Goal: Task Accomplishment & Management: Manage account settings

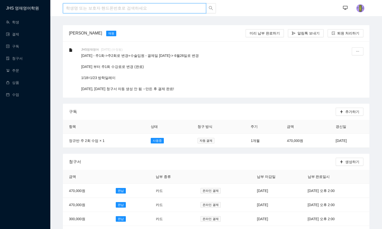
click at [95, 8] on input "search" at bounding box center [134, 8] width 143 height 10
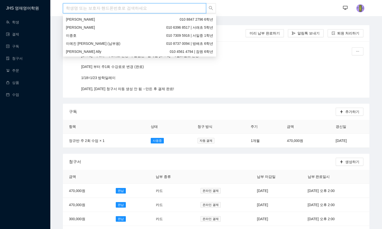
type input "ㄱ"
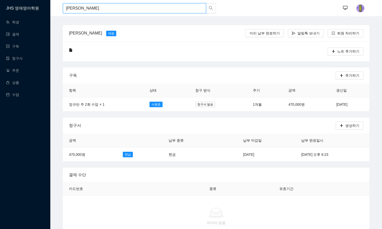
type input "[PERSON_NAME]"
click at [330, 105] on td "2025년 9월 11일" at bounding box center [349, 104] width 39 height 14
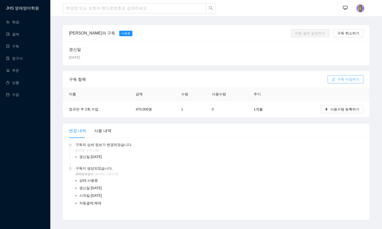
click at [337, 80] on button "구독 수정하기" at bounding box center [345, 79] width 36 height 8
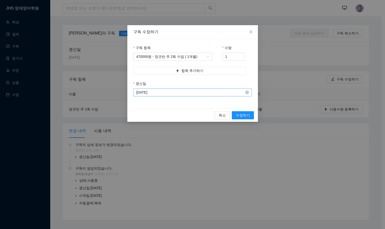
click at [159, 93] on input "2025-09-11" at bounding box center [191, 92] width 108 height 6
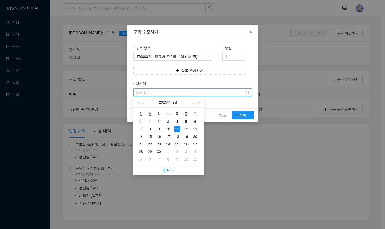
type input "2025-09-25"
click at [177, 145] on div "25" at bounding box center [177, 144] width 6 height 6
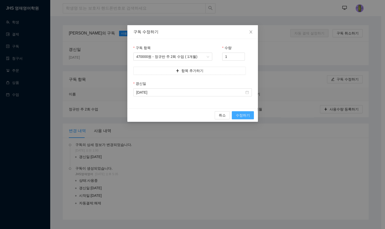
click at [238, 113] on span "수정하기" at bounding box center [243, 115] width 14 height 6
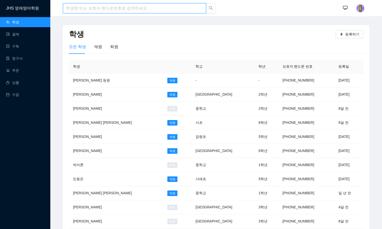
click at [78, 9] on input "search" at bounding box center [134, 8] width 143 height 10
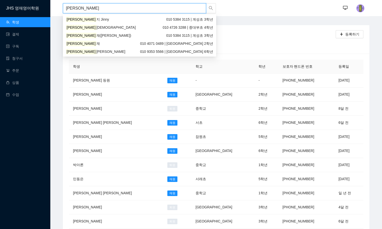
type input "[PERSON_NAME]"
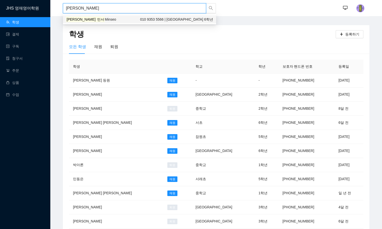
click at [102, 19] on div "[PERSON_NAME] Minseo 010 9353 5566 | [GEOGRAPHIC_DATA] 6학년" at bounding box center [139, 20] width 147 height 6
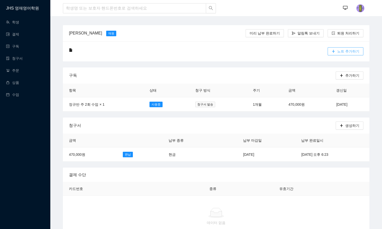
click at [348, 51] on span "노트 추가하기" at bounding box center [348, 52] width 22 height 6
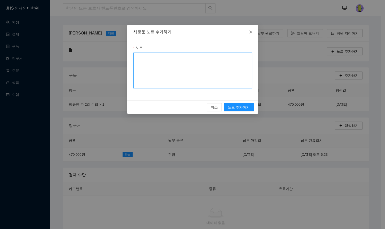
click at [173, 61] on textarea "노트" at bounding box center [192, 71] width 119 height 36
type textarea "2025.08.22 9/1~9/13 가족여행으로 결석: 2주 딜레이 완료 (청구서 납부일: 9/11 → 9/25)"
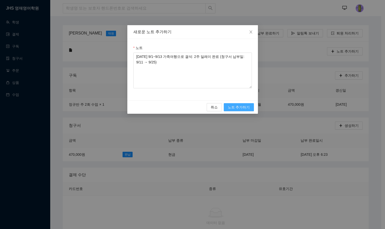
click at [239, 107] on span "노트 추가하기" at bounding box center [239, 107] width 22 height 6
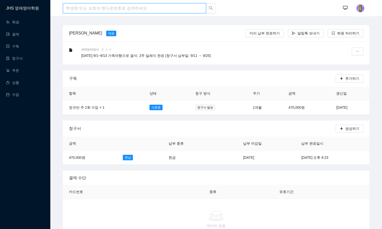
click at [113, 7] on input "search" at bounding box center [134, 8] width 143 height 10
type input "손"
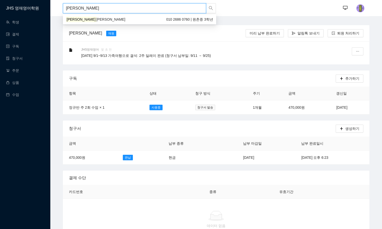
click at [95, 17] on div "송지헌 William 010 2686 0760 | 원촌중 3학년" at bounding box center [139, 20] width 147 height 6
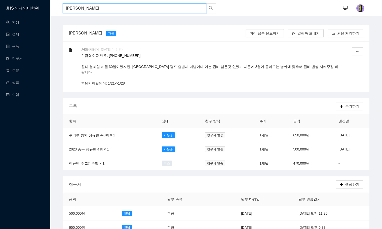
drag, startPoint x: 81, startPoint y: 9, endPoint x: 9, endPoint y: 4, distance: 72.3
click at [77, 21] on div "진효은 010 4114 9792 | 중학교 2학년" at bounding box center [139, 20] width 147 height 6
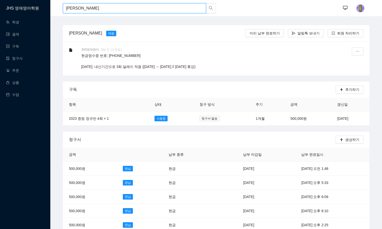
drag, startPoint x: 86, startPoint y: 5, endPoint x: 19, endPoint y: 9, distance: 67.0
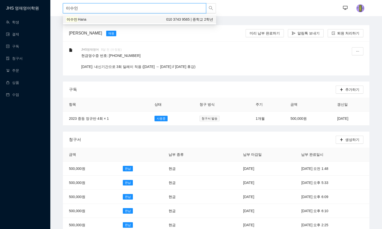
click at [106, 19] on div "이수인 Hana 010 3743 9565 | 중학교 2학년" at bounding box center [139, 20] width 147 height 6
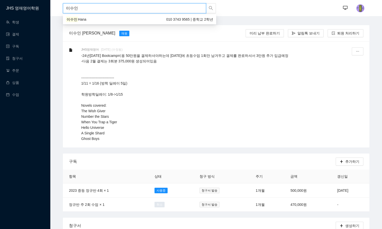
drag, startPoint x: 97, startPoint y: 8, endPoint x: 1, endPoint y: -22, distance: 100.0
click at [1, 0] on html "JHS 영재영어학원 학생 결제 구독 청구서 주문 상품 수업 이수인 ··· ··· 이수인 Hana 재원 미리 납부 완료하기 알림톡 보내기 퇴원 …" at bounding box center [191, 114] width 382 height 229
click at [117, 20] on div "이윤서 Diana 010 5580 2057 | 방일 6학년" at bounding box center [139, 20] width 147 height 6
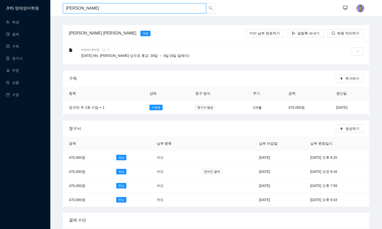
drag, startPoint x: 83, startPoint y: 7, endPoint x: 1, endPoint y: -23, distance: 86.9
click at [1, 0] on html "JHS 영재영어학원 학생 결제 구독 청구서 주문 상품 수업 이윤서 이윤서 ··· ··· 이윤서 Diana 재원 미리 납부 완료하기 알림톡 보내…" at bounding box center [191, 114] width 382 height 229
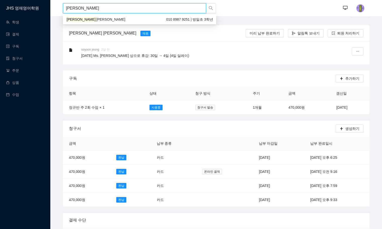
click at [92, 22] on div "김유경 Kate 010 8987 9251 | 방일초 3학년" at bounding box center [139, 19] width 153 height 8
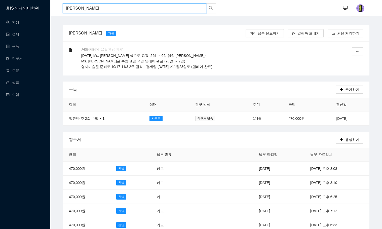
drag, startPoint x: 74, startPoint y: 10, endPoint x: 1, endPoint y: -6, distance: 74.0
click at [1, 0] on html "JHS 영재영어학원 학생 결제 구독 청구서 주문 상품 수업 김유경 김유경 ··· ··· 김유경 Kate 재원 미리 납부 완료하기 알림톡 보내기…" at bounding box center [191, 114] width 382 height 229
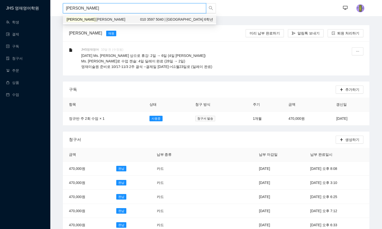
click at [96, 17] on span "Eileen" at bounding box center [110, 19] width 29 height 4
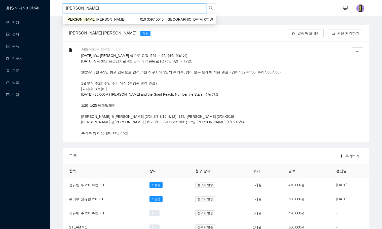
drag, startPoint x: 96, startPoint y: 7, endPoint x: 1, endPoint y: -30, distance: 102.2
click at [1, 0] on html "JHS 영재영어학원 학생 결제 구독 청구서 주문 상품 수업 서은우 ··· ··· 서은우 Eileen 재원 알림톡 보내기 퇴원 처리하기 JHS영…" at bounding box center [191, 114] width 382 height 229
click at [73, 16] on div "최영은 Caroline 010 2653 6757 | 중학교 3학년" at bounding box center [139, 19] width 153 height 8
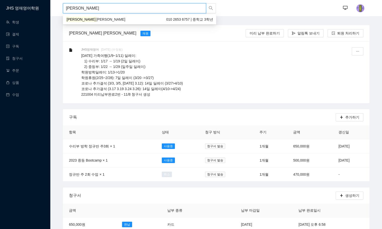
drag, startPoint x: 93, startPoint y: 8, endPoint x: 1, endPoint y: -25, distance: 98.0
click at [1, 0] on html "JHS 영재영어학원 학생 결제 구독 청구서 주문 상품 수업 최영은 ··· ··· 최영은 Caroline 재원 미리 납부 완료하기 알림톡 보내기…" at bounding box center [191, 114] width 382 height 229
click at [96, 19] on span "Leo" at bounding box center [99, 19] width 6 height 4
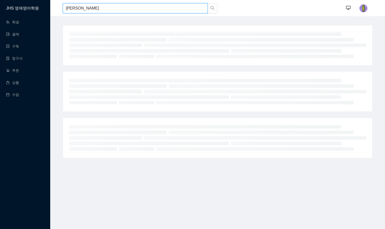
type input "홍찬빈"
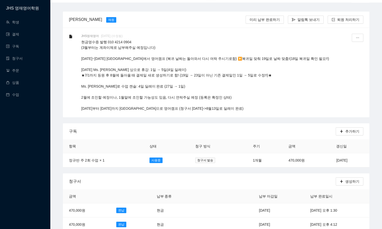
scroll to position [50, 0]
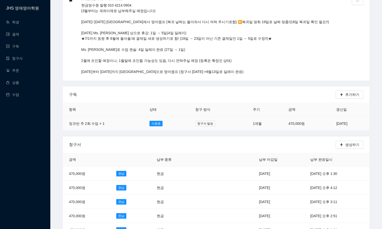
click at [282, 122] on td "470,000원" at bounding box center [306, 123] width 48 height 14
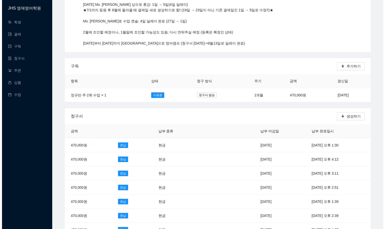
scroll to position [101, 0]
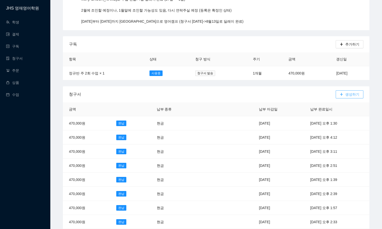
click at [352, 92] on span "생성하기" at bounding box center [352, 95] width 14 height 6
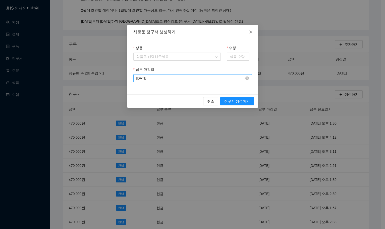
click at [175, 78] on input "2025-08-22" at bounding box center [191, 78] width 108 height 6
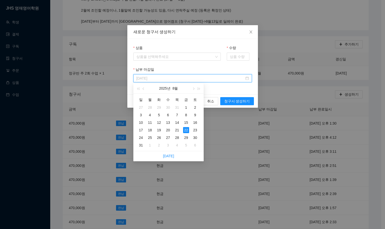
type input "2025-08-22"
drag, startPoint x: 185, startPoint y: 130, endPoint x: 186, endPoint y: 126, distance: 3.3
click at [185, 130] on div "22" at bounding box center [186, 130] width 6 height 6
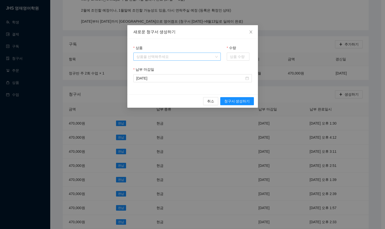
click at [176, 55] on input "상품" at bounding box center [176, 57] width 78 height 8
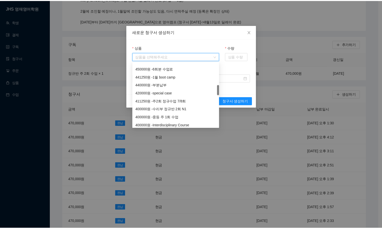
scroll to position [126, 0]
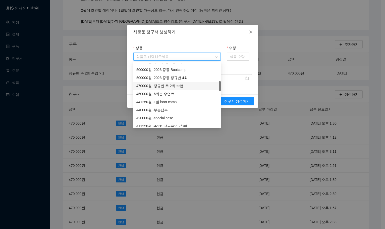
click at [170, 86] on div "470000 원 - 정규반 주 2회 수업" at bounding box center [177, 86] width 81 height 6
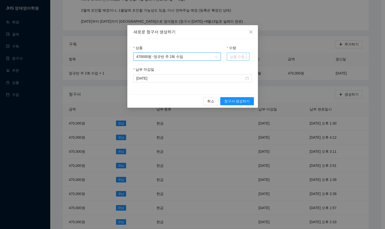
click at [236, 55] on input "수량" at bounding box center [238, 57] width 22 height 8
type input "1"
click at [183, 78] on input "2025-08-22" at bounding box center [191, 78] width 108 height 6
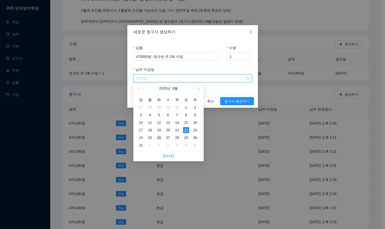
type input "2025-08-26"
click at [160, 139] on div "26" at bounding box center [159, 137] width 6 height 6
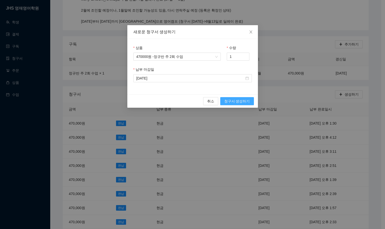
click at [234, 100] on span "청구서 생성하기" at bounding box center [237, 101] width 26 height 6
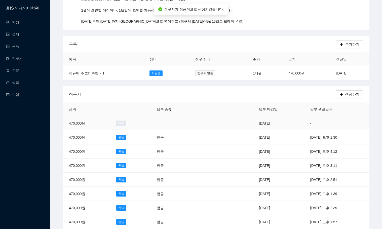
click at [253, 122] on td "2025년 8월 26일" at bounding box center [278, 123] width 51 height 14
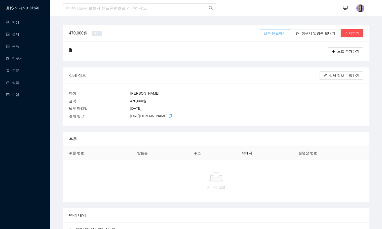
click at [281, 32] on span "납부 완료하기" at bounding box center [274, 33] width 22 height 6
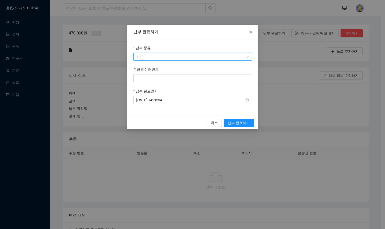
click at [180, 58] on span "카드" at bounding box center [193, 57] width 113 height 8
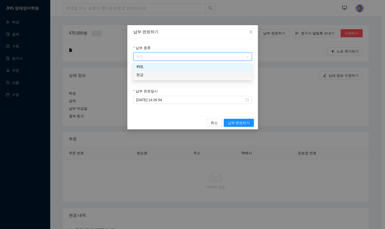
click at [173, 73] on div "현금" at bounding box center [193, 75] width 113 height 6
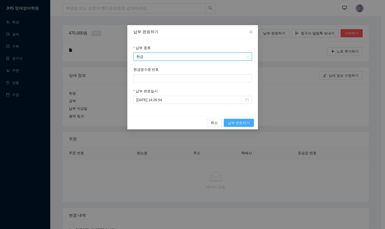
click at [237, 121] on span "납부 완료하기" at bounding box center [239, 123] width 22 height 6
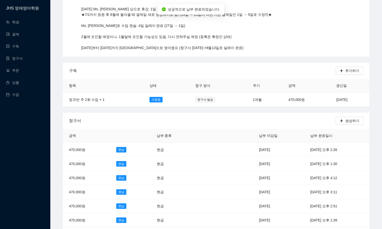
scroll to position [75, 0]
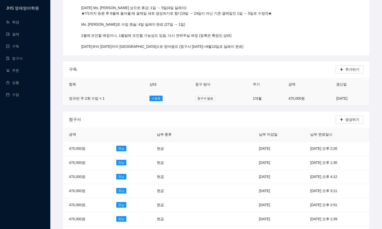
click at [307, 97] on td "470,000원" at bounding box center [306, 98] width 48 height 14
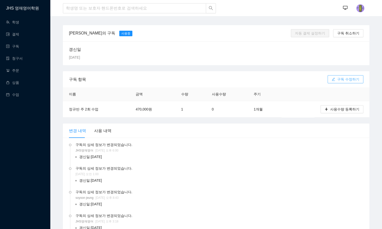
click at [338, 79] on button "구독 수정하기" at bounding box center [345, 79] width 36 height 8
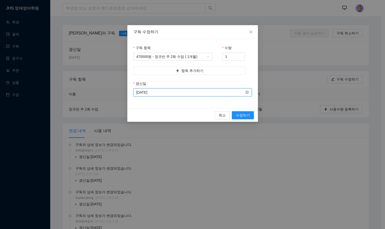
click at [182, 91] on input "2025-08-26" at bounding box center [191, 92] width 108 height 6
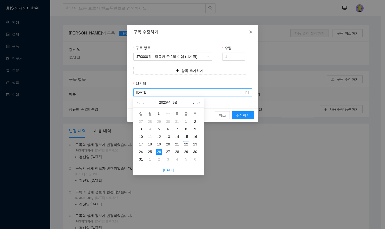
click at [193, 104] on button "button" at bounding box center [194, 102] width 6 height 10
type input "2025-09-26"
click at [187, 144] on div "26" at bounding box center [186, 144] width 6 height 6
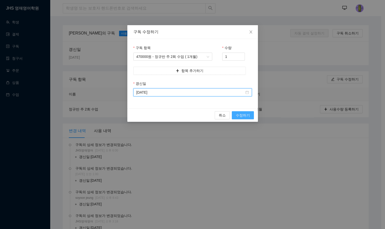
click at [247, 114] on span "수정하기" at bounding box center [243, 115] width 14 height 6
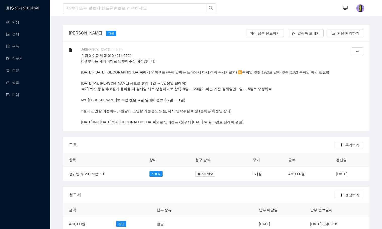
click at [18, 64] on ul "학생 결제 구독 청구서 주문 상품 수업" at bounding box center [25, 58] width 50 height 84
click at [18, 60] on link "청구서" at bounding box center [14, 58] width 17 height 4
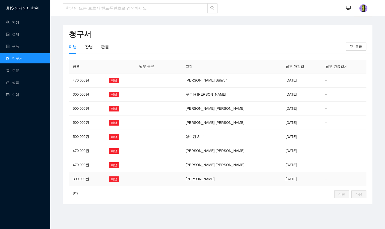
click at [224, 178] on td "김지윤 Jiyoon" at bounding box center [232, 179] width 100 height 14
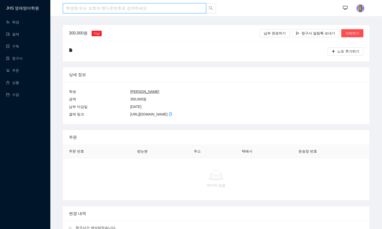
click at [102, 7] on input "search" at bounding box center [134, 8] width 143 height 10
type input "김지윤"
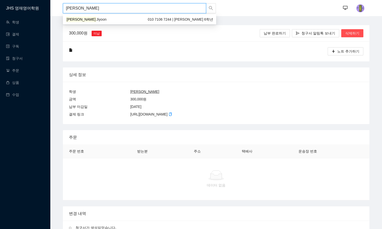
click at [93, 20] on div "김지윤 Jiyoon 010 7106 7244 | Chadwick 6학년" at bounding box center [139, 20] width 147 height 6
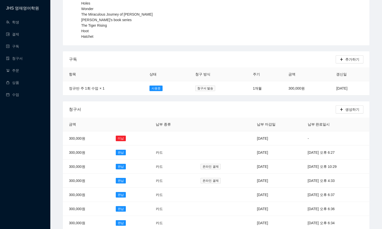
scroll to position [75, 0]
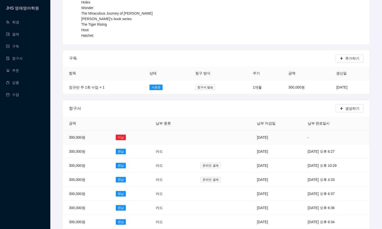
click at [251, 136] on td "2025년 8월 6일" at bounding box center [276, 137] width 51 height 14
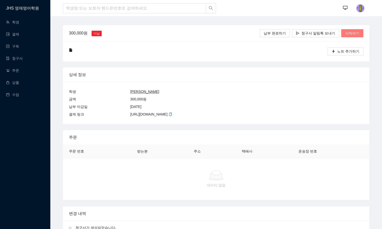
click at [352, 33] on span "삭제하기" at bounding box center [352, 33] width 14 height 6
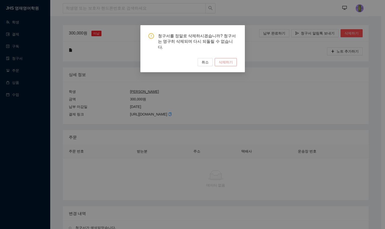
click at [223, 59] on span "삭제하기" at bounding box center [226, 62] width 14 height 6
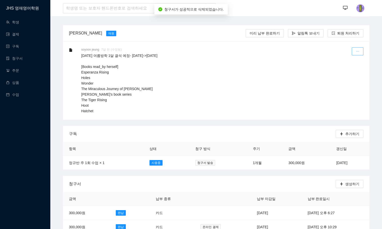
click at [356, 51] on icon "ellipsis" at bounding box center [357, 52] width 4 height 4
click at [338, 63] on div "수정하기" at bounding box center [345, 63] width 27 height 13
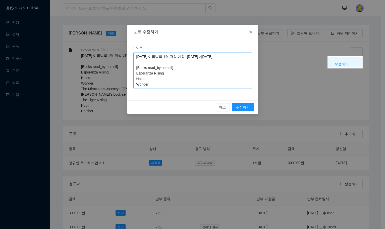
click at [136, 57] on textarea "2025-06-30 여름방학 1달 결석 예정- 7월06일->8월06일 [Books read_by herself] Esperanza Rising…" at bounding box center [192, 71] width 119 height 36
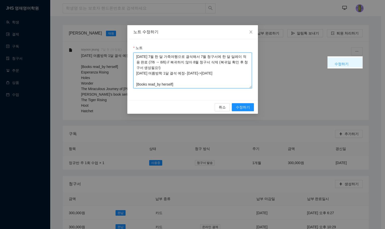
click at [152, 67] on textarea "2025.08.22 7월 한 달 가족여행으로 결석해서 7월 청구서에 한 달 딜레이 적용 완료 (7/6 → 8/6) // 복귀하지 않아 8월 청…" at bounding box center [192, 71] width 119 height 36
type textarea "2025.08.22 7월 한 달 가족여행으로 결석해서 7월 청구서에 한 달 딜레이 적용 완료 (7/6 → 8/6) // 복귀하지 않아 8월 청…"
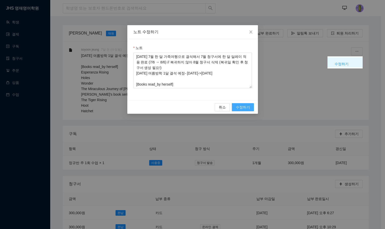
click at [244, 108] on span "수정하기" at bounding box center [243, 107] width 14 height 6
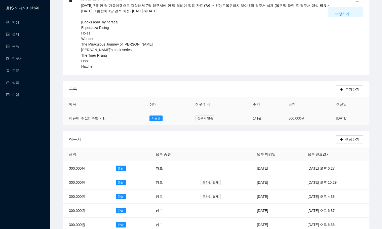
scroll to position [50, 0]
click at [18, 58] on link "청구서" at bounding box center [14, 58] width 17 height 4
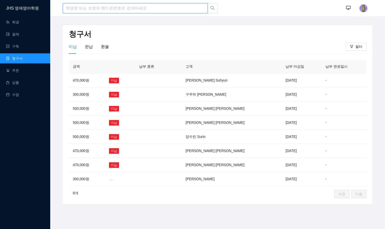
click at [112, 7] on input "search" at bounding box center [135, 8] width 145 height 10
type input "[PERSON_NAME]"
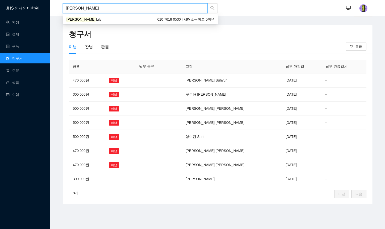
click at [96, 16] on div "[PERSON_NAME] [PERSON_NAME] 010 7618 0530 | 서래초등학교 5학년" at bounding box center [140, 19] width 155 height 8
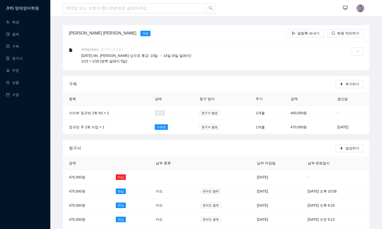
scroll to position [25, 0]
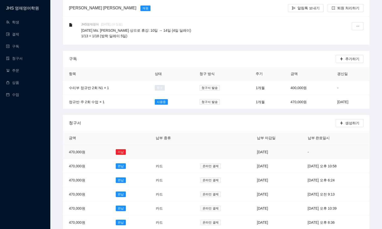
click at [256, 151] on td "2025년 8월 14일" at bounding box center [276, 152] width 51 height 14
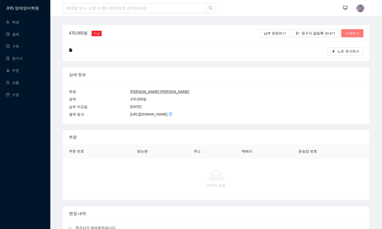
click at [355, 35] on span "삭제하기" at bounding box center [352, 33] width 14 height 6
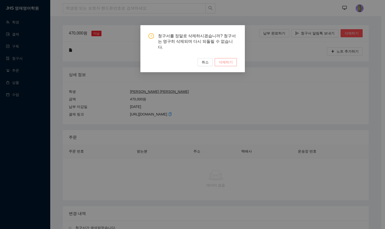
click at [230, 59] on span "삭제하기" at bounding box center [226, 62] width 14 height 6
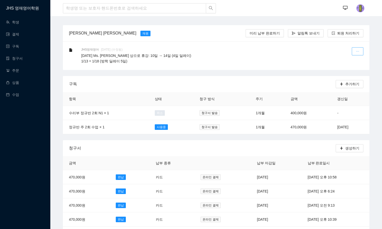
click at [358, 51] on icon "ellipsis" at bounding box center [357, 52] width 4 height 4
click at [338, 65] on div "수정하기" at bounding box center [345, 63] width 27 height 13
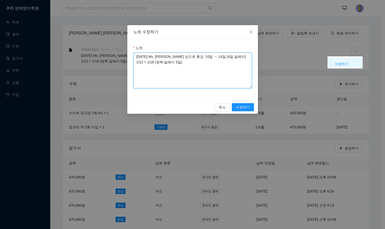
click at [136, 57] on textarea "2025.06.09 Ms. Elena 할머님 상으로 휴강: 10일 → 14일 (4일 딜레이) 1/13 = 1/18 (방학 딜레이 5일)" at bounding box center [192, 71] width 119 height 36
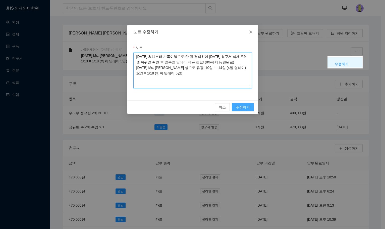
type textarea "[DATE] 8/11부터 가족여행으로 한 달 결석하여 [DATE] 청구서 삭제 // 9월 복귀일 확인 후 일주일 딜레이 적용 필요! (8/6까…"
click at [240, 108] on span "수정하기" at bounding box center [243, 107] width 14 height 6
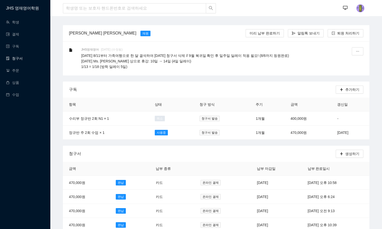
click at [13, 58] on link "청구서" at bounding box center [14, 58] width 17 height 4
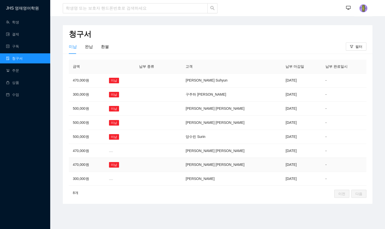
click at [224, 161] on td "김소현 Sophia" at bounding box center [232, 165] width 100 height 14
click at [221, 134] on td "양수린 Surin" at bounding box center [232, 137] width 100 height 14
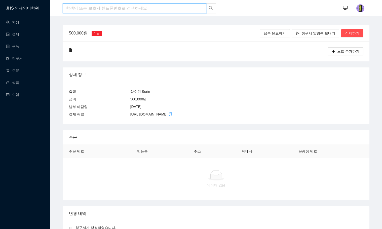
click at [102, 7] on input "search" at bounding box center [134, 8] width 143 height 10
type input "양수린"
click at [98, 17] on div "양수린 Surin 010 9290 7521 | 중학교 3학년" at bounding box center [139, 20] width 147 height 6
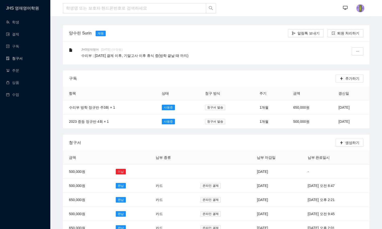
click at [13, 56] on link "청구서" at bounding box center [14, 58] width 17 height 4
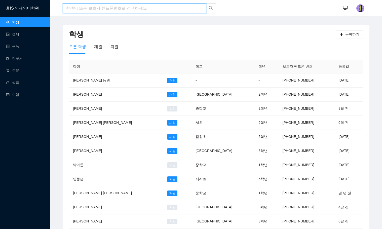
click at [81, 8] on input "search" at bounding box center [134, 8] width 143 height 10
type input "양수린"
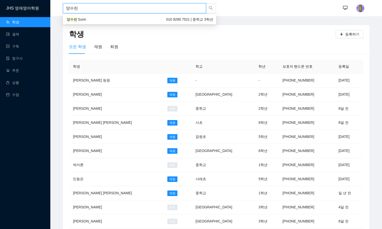
click at [79, 20] on span "Surin" at bounding box center [82, 19] width 8 height 4
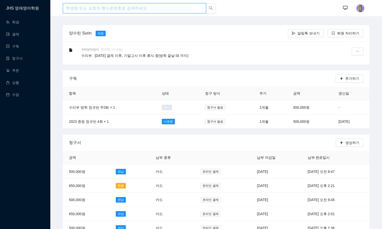
click at [83, 12] on input "search" at bounding box center [134, 8] width 143 height 10
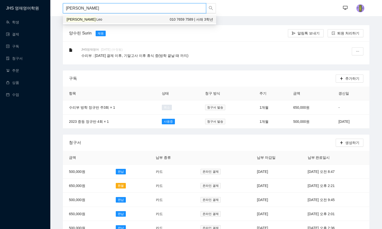
click at [96, 19] on span "Leo" at bounding box center [99, 19] width 6 height 4
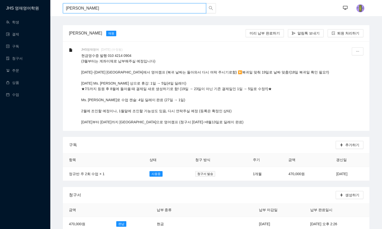
drag, startPoint x: 79, startPoint y: 7, endPoint x: 1, endPoint y: -4, distance: 78.5
click at [1, 0] on html "JHS 영재영어학원 학생 결제 구독 청구서 주문 상품 수업 홍찬빈 홍찬빈 ··· ··· 홍찬빈 Leo 재원 미리 납부 완료하기 알림톡 보내기 …" at bounding box center [191, 114] width 382 height 229
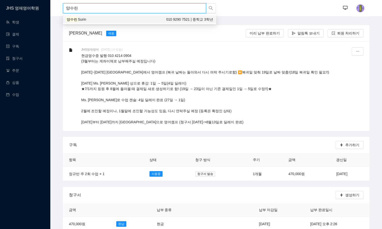
click at [80, 21] on span "Surin" at bounding box center [82, 19] width 8 height 4
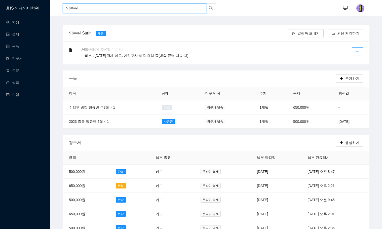
type input "양수린"
click at [361, 49] on button "button" at bounding box center [357, 51] width 12 height 8
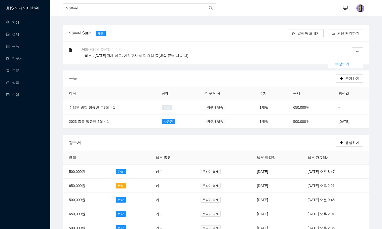
click at [335, 63] on div "수정하기" at bounding box center [345, 63] width 27 height 13
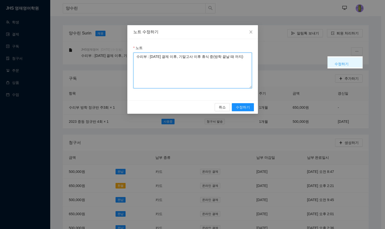
click at [140, 56] on textarea "수리부 : 6월 28일 결제 이후, 기말고사 이후 휴식 중(방학 끝날 때 까지)" at bounding box center [192, 71] width 119 height 36
click at [244, 66] on textarea "2025.08.22 중등 정규반 6월 28일 청구서 환불 완료(안내 완료): 번아웃으로 결석하여 환불 처리한 것! 수리부 : 6월 28일 결제…" at bounding box center [192, 71] width 119 height 36
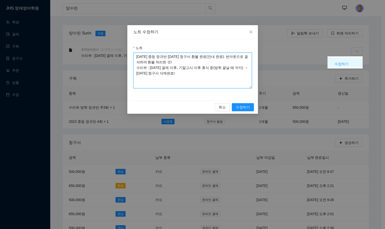
click at [170, 74] on textarea "2025.08.22 중등 정규반 6월 28일 청구서 환불 완료(안내 완료): 번아웃으로 결석하여 환불 처리한 것! 수리부 : 6월 28일 결제…" at bounding box center [192, 71] width 119 height 36
type textarea "2025.08.22 중등 정규반 6월 28일 청구서 환불 완료(안내 완료): 번아웃으로 결석하여 환불 처리한 것! 수리부 : 6월 28일 결제…"
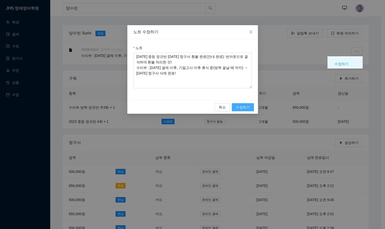
click at [239, 105] on span "수정하기" at bounding box center [243, 107] width 14 height 6
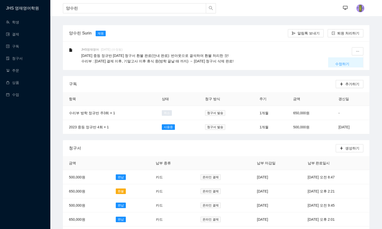
click at [342, 61] on div "수정하기" at bounding box center [345, 63] width 27 height 13
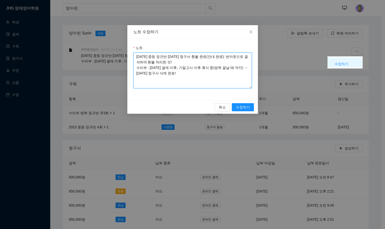
click at [185, 61] on textarea "2025.08.22 중등 정규반 6월 28일 청구서 환불 완료(안내 완료): 번아웃으로 결석하여 환불 처리한 것! 수리부 : 6월 28일 결제…" at bounding box center [192, 71] width 119 height 36
type textarea "2025.08.22 중등 정규반 6월 28일 청구서 환불 완료(안내 완료): 번아웃으로 결석하여 환불 처리한 것! // 8월 14일 청구서도 …"
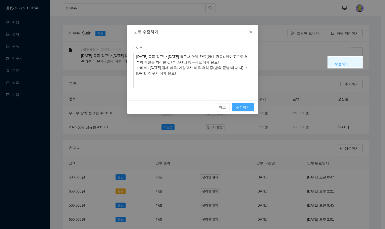
click at [240, 106] on span "수정하기" at bounding box center [243, 107] width 14 height 6
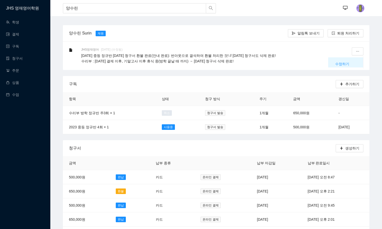
click at [339, 64] on div "수정하기" at bounding box center [345, 63] width 27 height 13
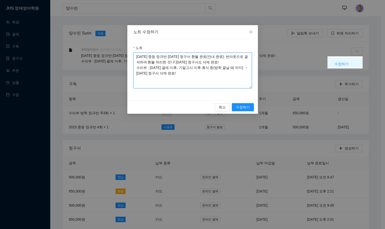
click at [245, 67] on textarea "2025.08.22 중등 정규반 6월 28일 청구서 환불 완료(안내 완료): 번아웃으로 결석하여 환불 처리한 것! // 8월 14일 청구서도 …" at bounding box center [192, 71] width 119 height 36
type textarea "2025.08.22 중등 정규반 6월 28일 청구서 환불 완료(안내 완료): 번아웃으로 결석하여 환불 처리한 것! // 8월 14일 청구서도 …"
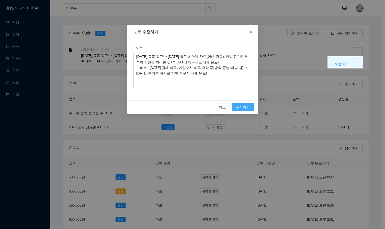
click at [243, 105] on span "수정하기" at bounding box center [243, 107] width 14 height 6
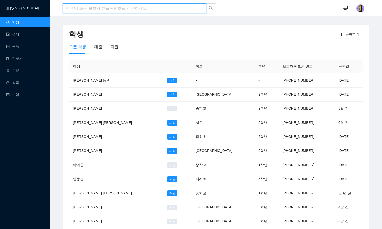
click at [78, 8] on input "search" at bounding box center [134, 8] width 143 height 10
type input "양수린"
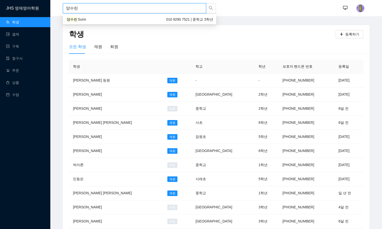
click at [78, 19] on span "Surin" at bounding box center [82, 19] width 8 height 4
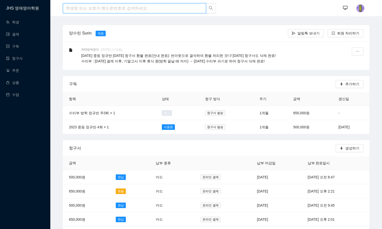
click at [102, 6] on input "search" at bounding box center [134, 8] width 143 height 10
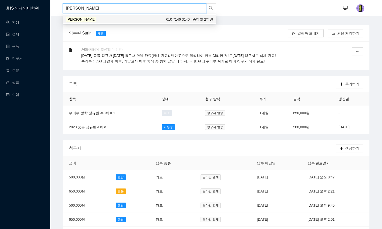
click at [97, 17] on div "이현준 010 7146 3140 | 중학교 2학년" at bounding box center [139, 20] width 147 height 6
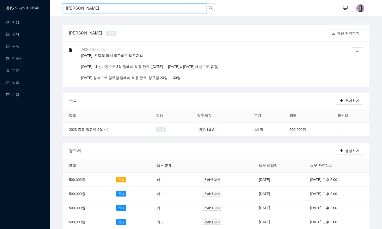
drag, startPoint x: 83, startPoint y: 8, endPoint x: 1, endPoint y: -5, distance: 83.0
click at [1, 0] on html "JHS 영재영어학원 학생 결제 구독 청구서 주문 상품 수업 이현준 이현준 ··· ··· 이현준 퇴원 재원 처리하기 JHS영재영어 3달 전 (수…" at bounding box center [191, 114] width 382 height 229
type input "q"
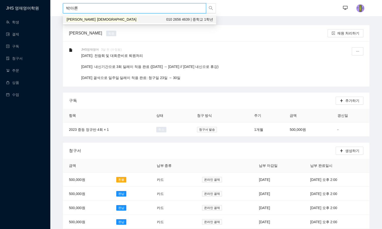
click at [76, 16] on div "박 아론 010 2656 4639 | 중학교 1학년" at bounding box center [139, 19] width 153 height 8
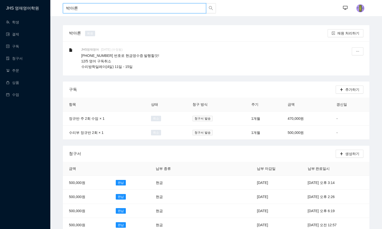
drag, startPoint x: 85, startPoint y: 8, endPoint x: 1, endPoint y: -10, distance: 86.0
click at [1, 0] on html "JHS 영재영어학원 학생 결제 구독 청구서 주문 상품 수업 박아론 박아론 ··· ··· 박아론 퇴원 재원 처리하기 JHS영재영어 2년 전 (수…" at bounding box center [191, 114] width 382 height 229
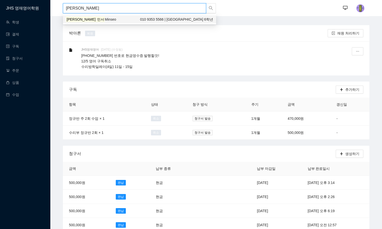
click at [96, 20] on div "김 민서 Minseo 010 9353 5566 | 잠원초등학교 6학년" at bounding box center [139, 20] width 147 height 6
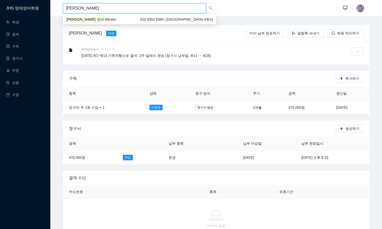
drag, startPoint x: 86, startPoint y: 10, endPoint x: 30, endPoint y: 1, distance: 56.6
click at [32, 2] on section "JHS 영재영어학원 학생 결제 구독 청구서 주문 상품 수업 김민서 ··· ··· 김민서 Minseo 재원 미리 납부 완료하기 알림톡 보내기 퇴…" at bounding box center [191, 222] width 382 height 444
click at [96, 20] on span "Lily" at bounding box center [98, 19] width 5 height 4
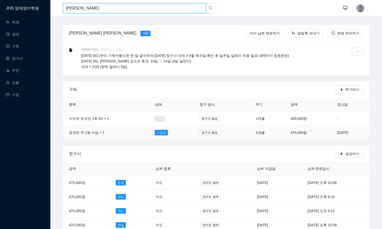
type input "[PERSON_NAME]"
click at [333, 133] on td "2025년 9월 14일" at bounding box center [350, 132] width 38 height 14
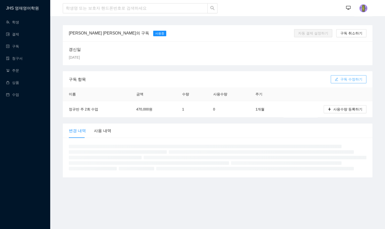
click at [342, 79] on button "구독 수정하기" at bounding box center [349, 79] width 36 height 8
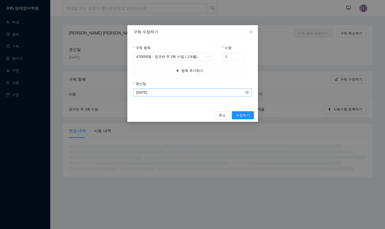
click at [161, 95] on input "2025-09-14" at bounding box center [191, 92] width 108 height 6
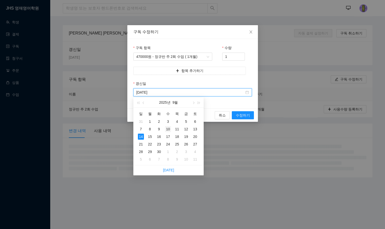
type input "2025-09-10"
click at [168, 129] on div "10" at bounding box center [168, 129] width 6 height 6
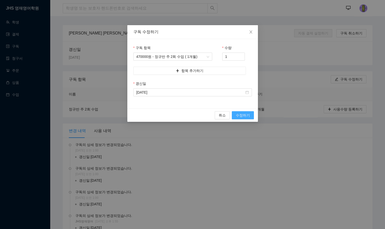
click at [242, 114] on span "수정하기" at bounding box center [243, 115] width 14 height 6
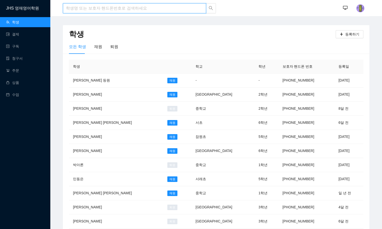
click at [72, 5] on input "search" at bounding box center [134, 8] width 143 height 10
type input "[PERSON_NAME]"
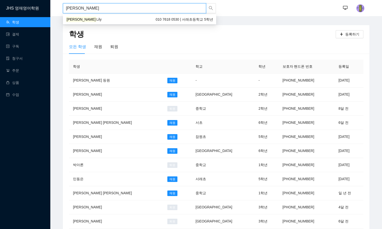
click at [86, 18] on div "[PERSON_NAME] [PERSON_NAME] 010 7618 0530 | 서래초등학교 5학년" at bounding box center [139, 20] width 147 height 6
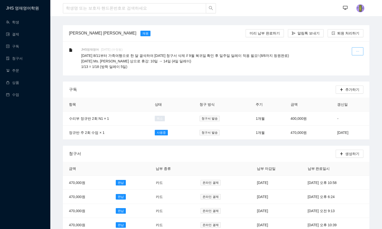
click at [359, 50] on button "button" at bounding box center [357, 51] width 12 height 8
click at [339, 63] on div "수정하기" at bounding box center [345, 63] width 27 height 13
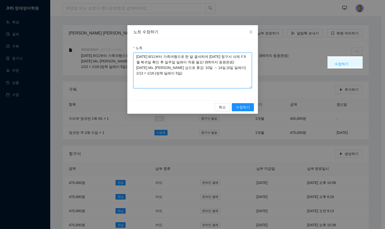
click at [191, 63] on textarea "[DATE] 8/11부터 가족여행으로 한 달 결석하여 [DATE] 청구서 삭제 // 9월 복귀일 확인 후 일주일 딜레이 적용 필요! (8/6까…" at bounding box center [192, 71] width 119 height 36
type textarea "[DATE] 8/11부터 가족여행으로 한 달 결석하여 [DATE] 청구서 삭제 // [DATE] 복귀하여 [DATE] 청구서를 등원일인 9월 …"
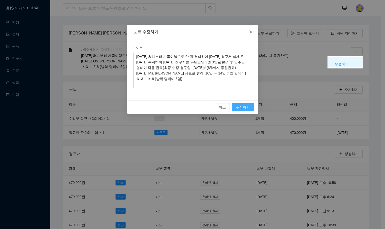
click at [239, 105] on span "수정하기" at bounding box center [243, 107] width 14 height 6
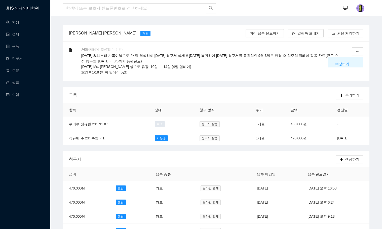
click at [309, 70] on p "[DATE] 8/11부터 가족여행으로 한 달 결석하여 [DATE] 청구서 삭제 // [DATE] 복귀하여 [DATE] 청구서를 등원일인 9월 …" at bounding box center [209, 64] width 257 height 22
